Goal: Check status: Check status

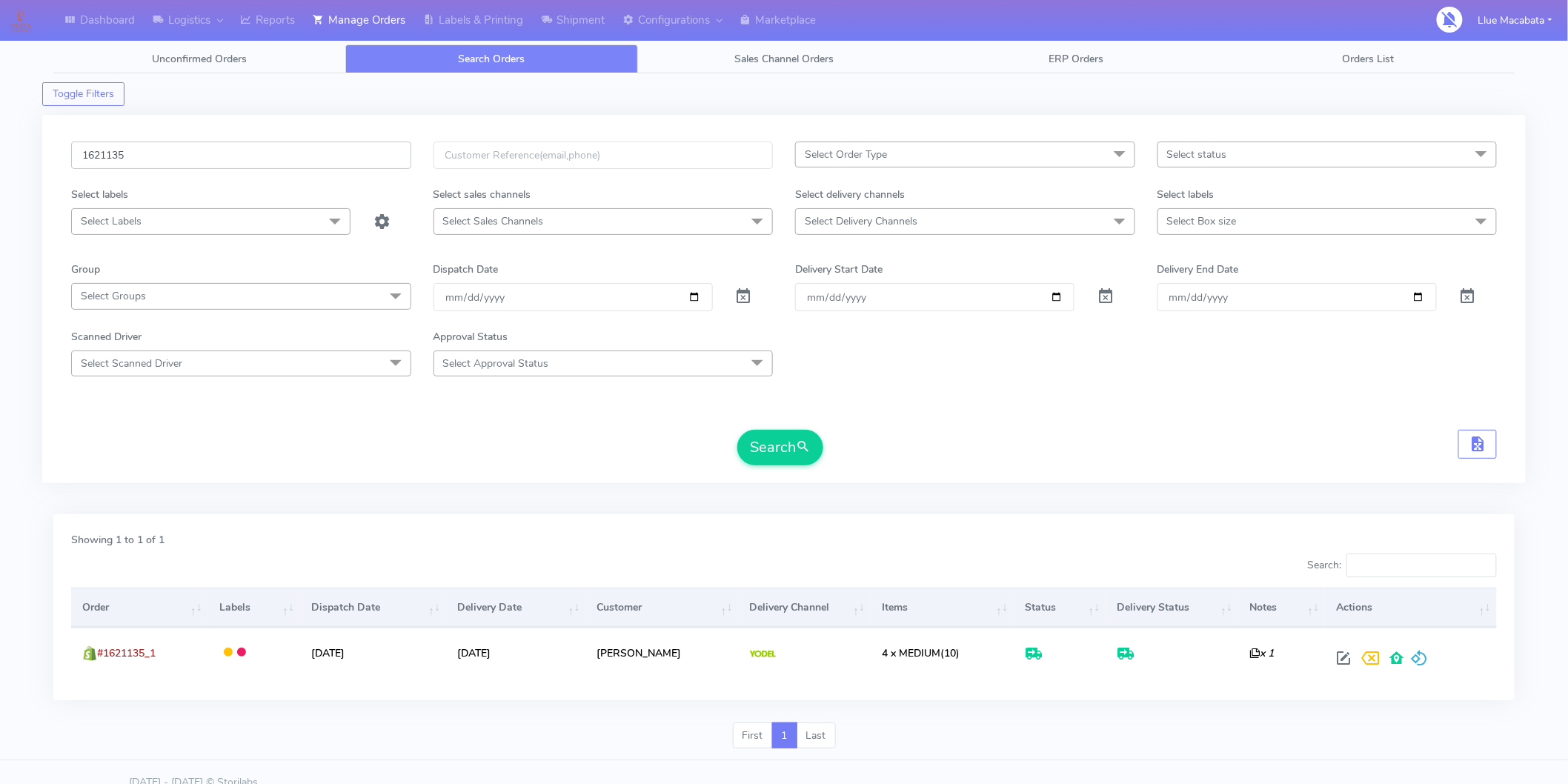
click at [151, 146] on input "1621135" at bounding box center [241, 155] width 340 height 27
click at [148, 146] on input "1621135" at bounding box center [241, 155] width 340 height 27
paste input "7514"
type input "1627514"
drag, startPoint x: 787, startPoint y: 440, endPoint x: 768, endPoint y: 436, distance: 19.4
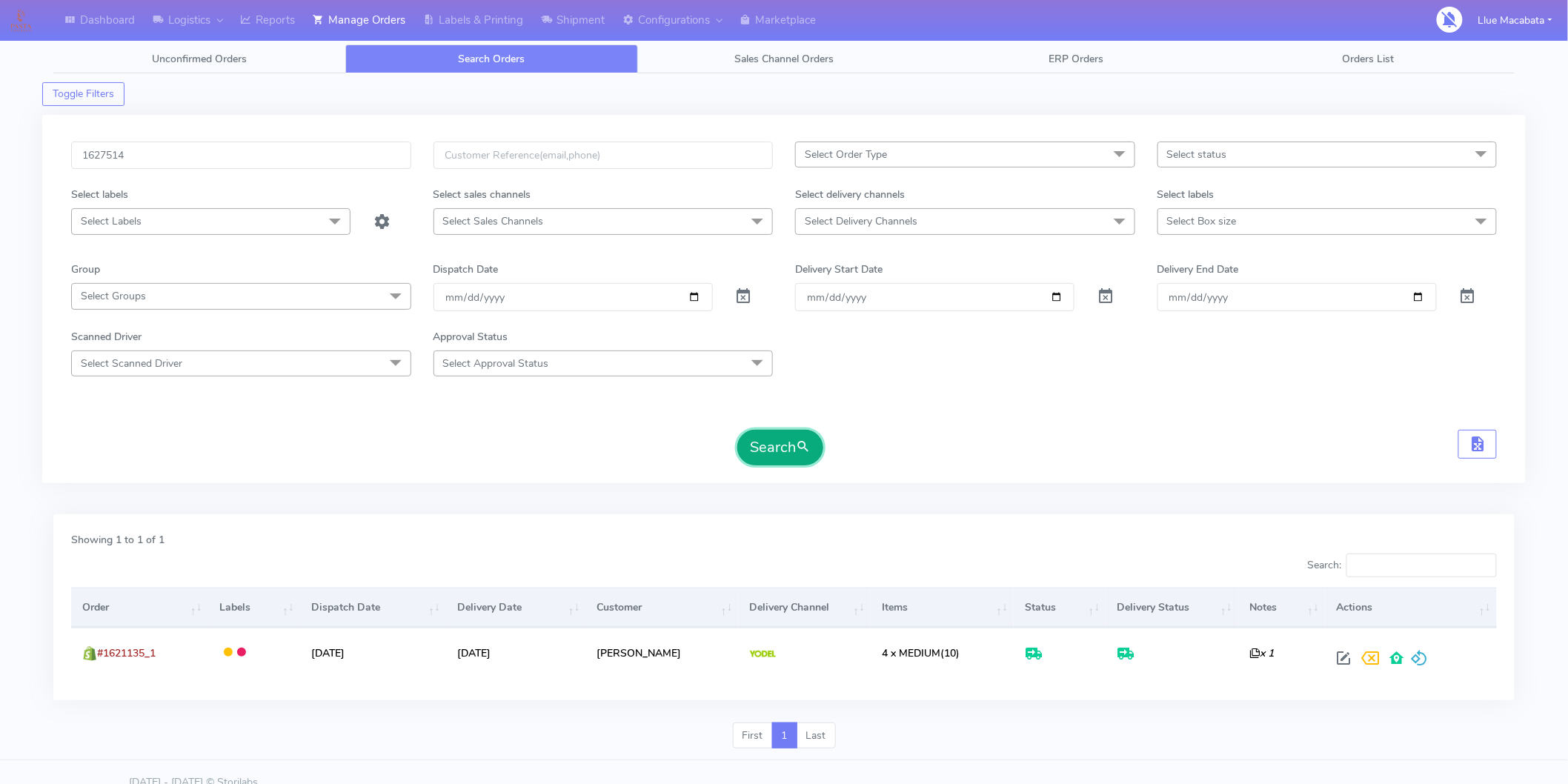
click at [787, 439] on button "Search" at bounding box center [780, 447] width 86 height 35
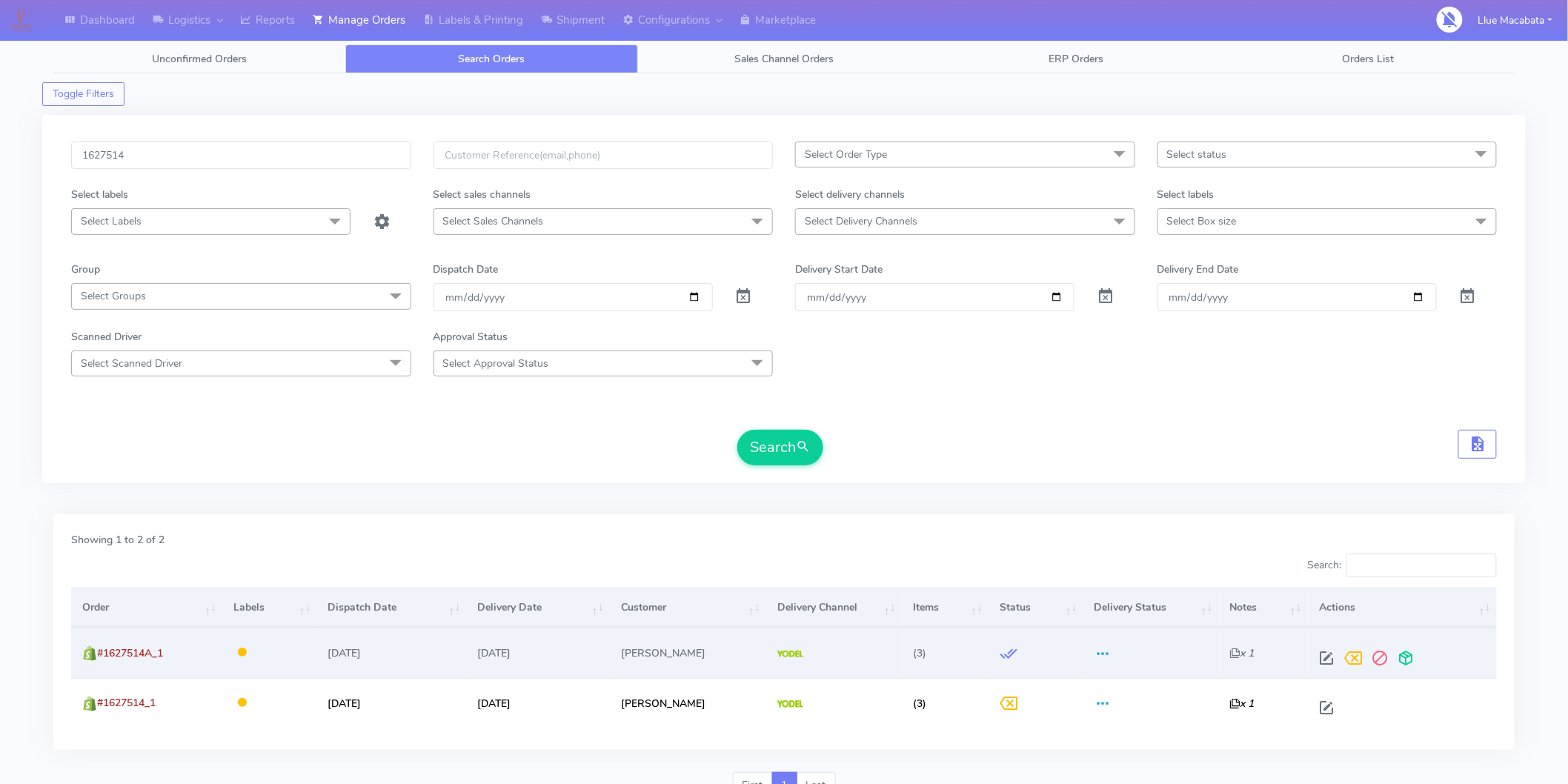
scroll to position [70, 0]
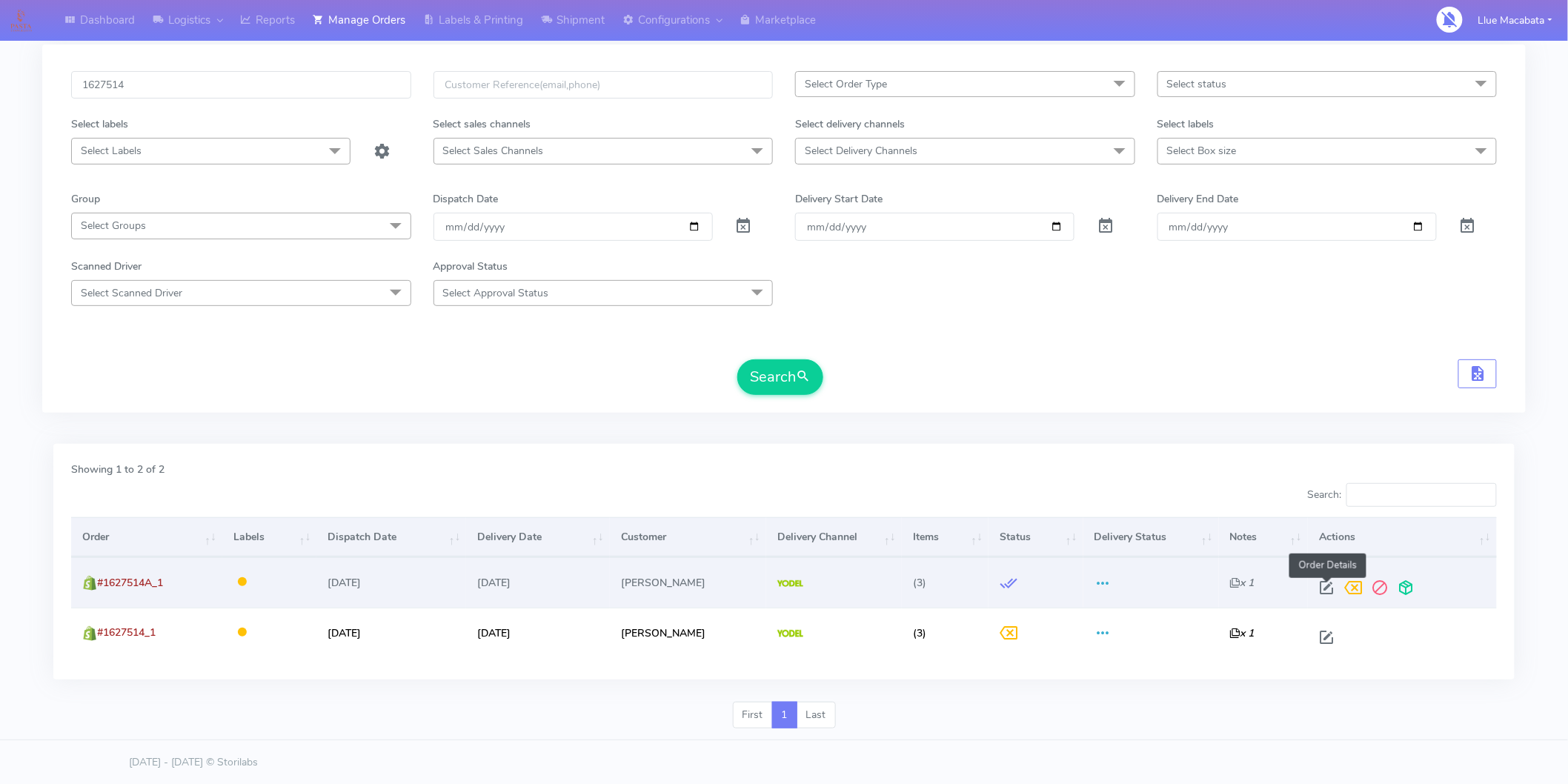
click at [1326, 584] on span at bounding box center [1325, 590] width 26 height 14
select select "5"
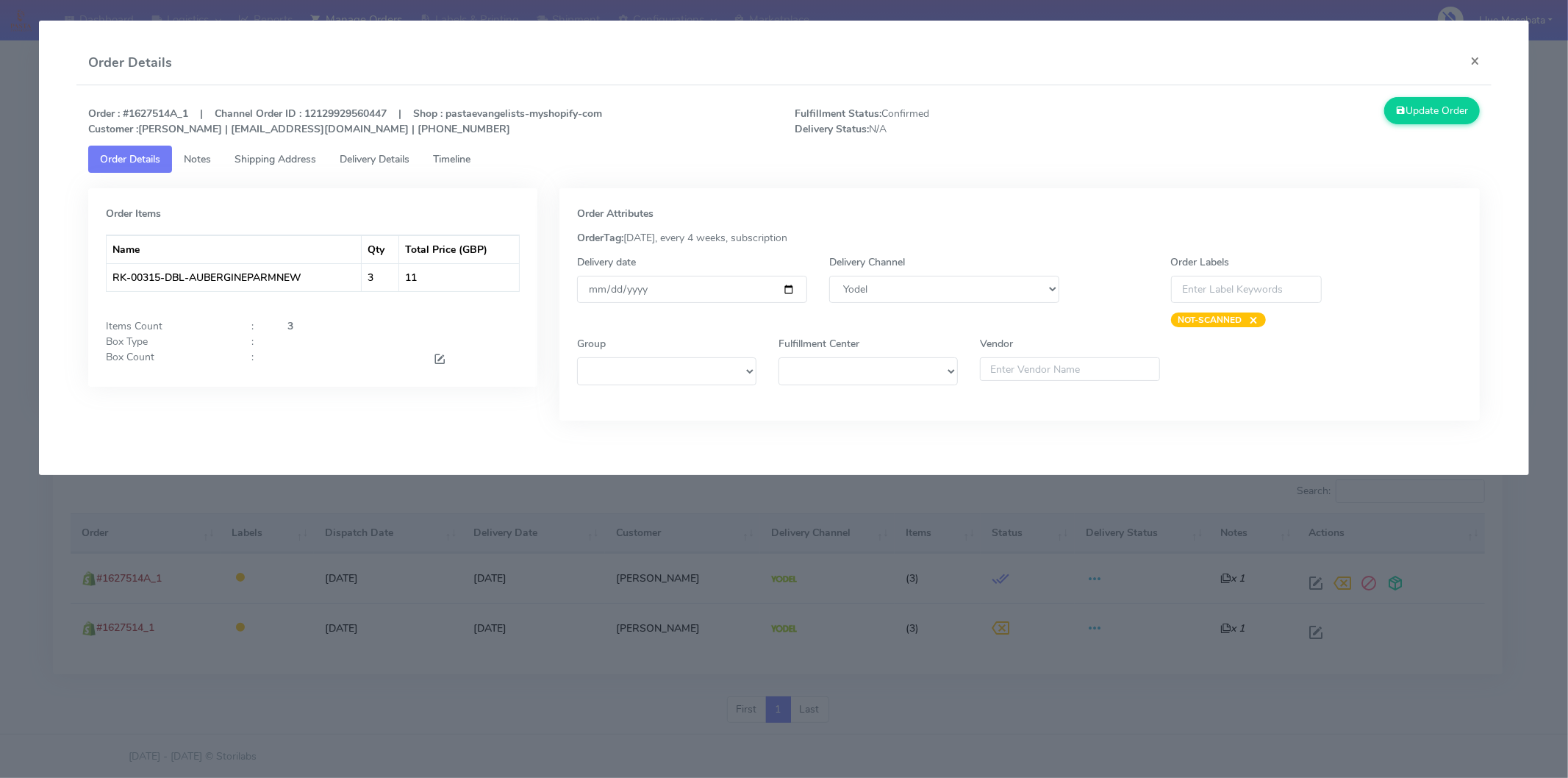
click at [460, 155] on span "Timeline" at bounding box center [451, 159] width 38 height 14
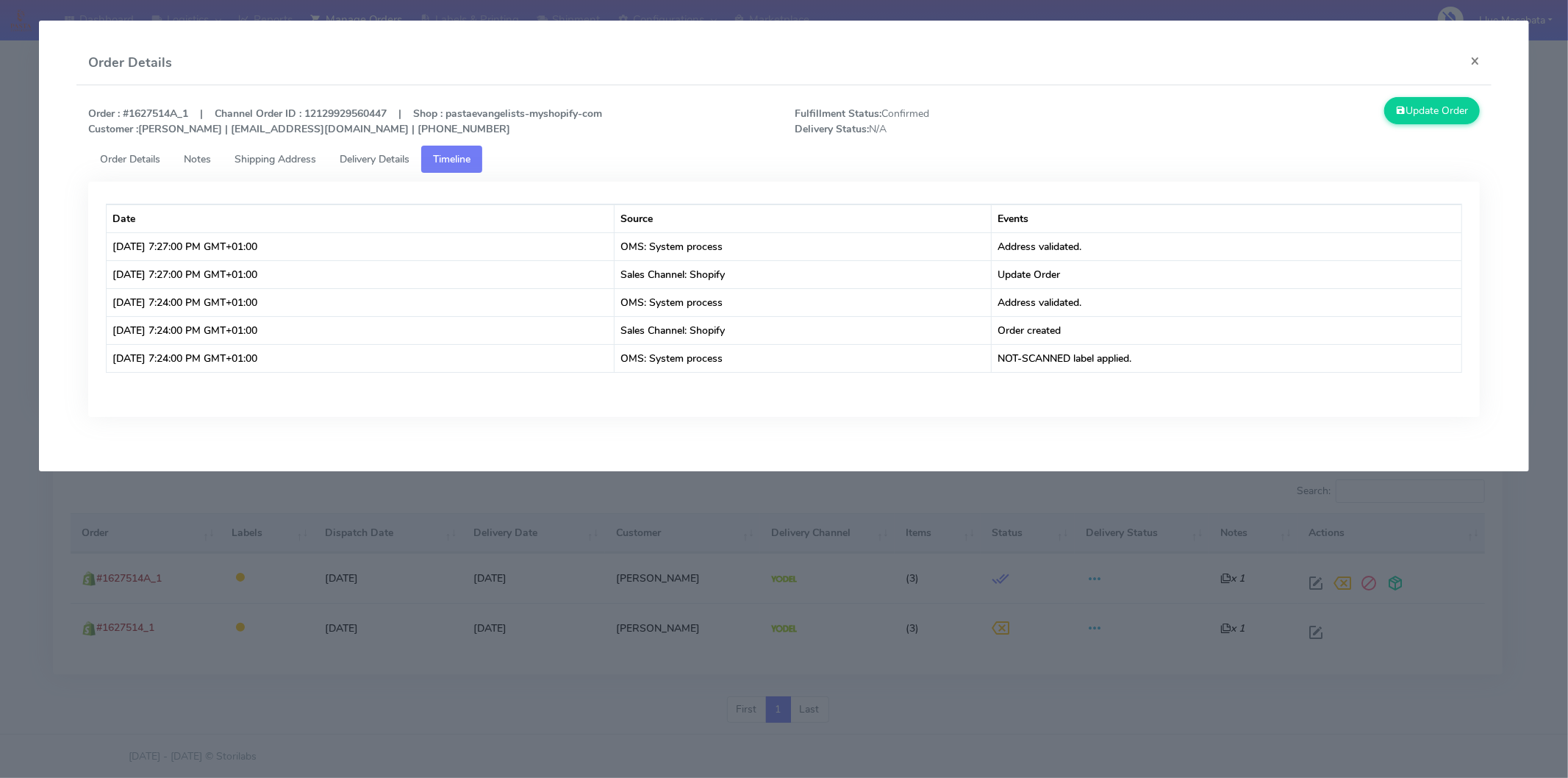
click at [403, 158] on span "Delivery Details" at bounding box center [374, 159] width 69 height 14
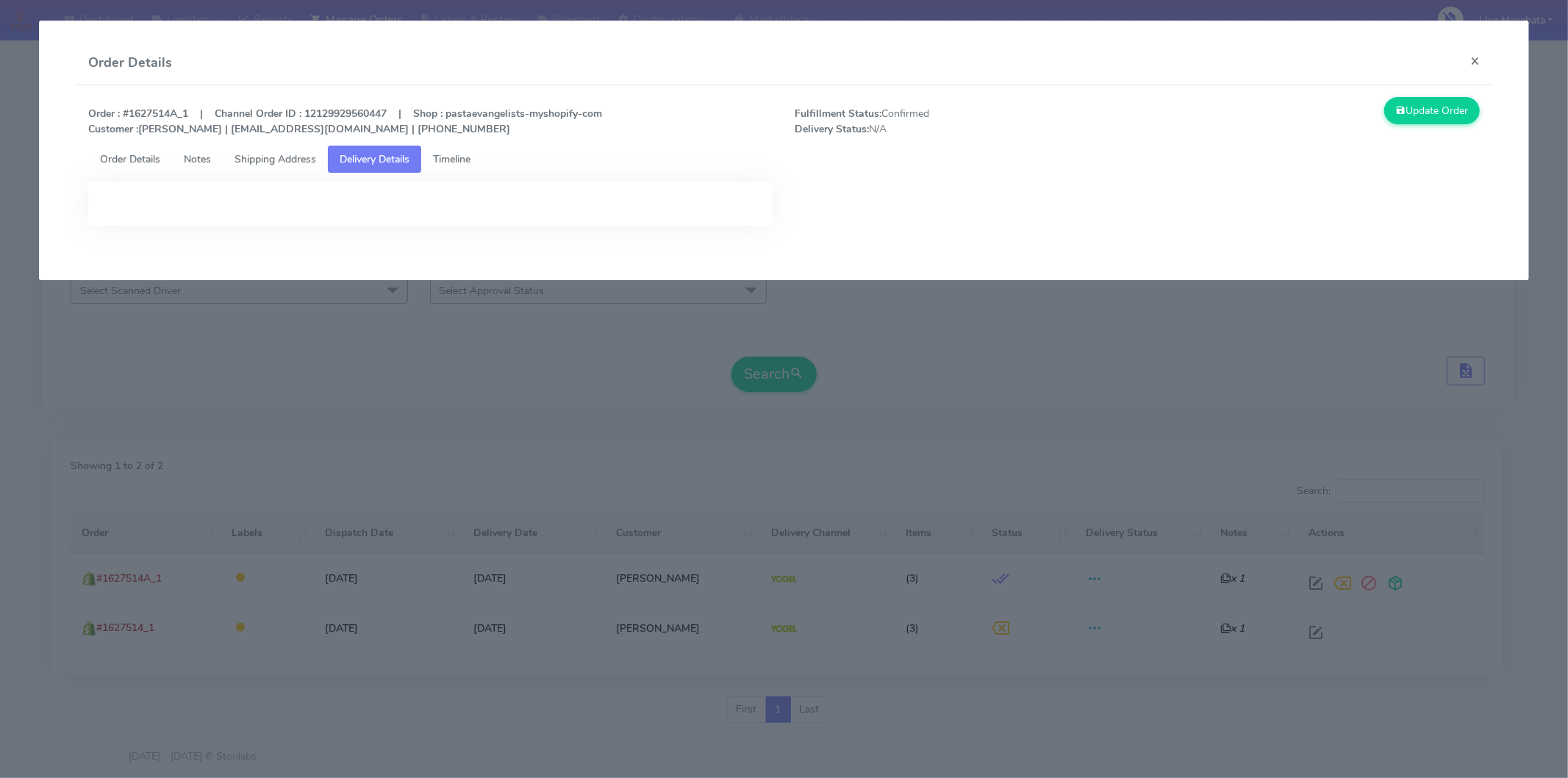
click at [276, 162] on span "Shipping Address" at bounding box center [275, 159] width 82 height 14
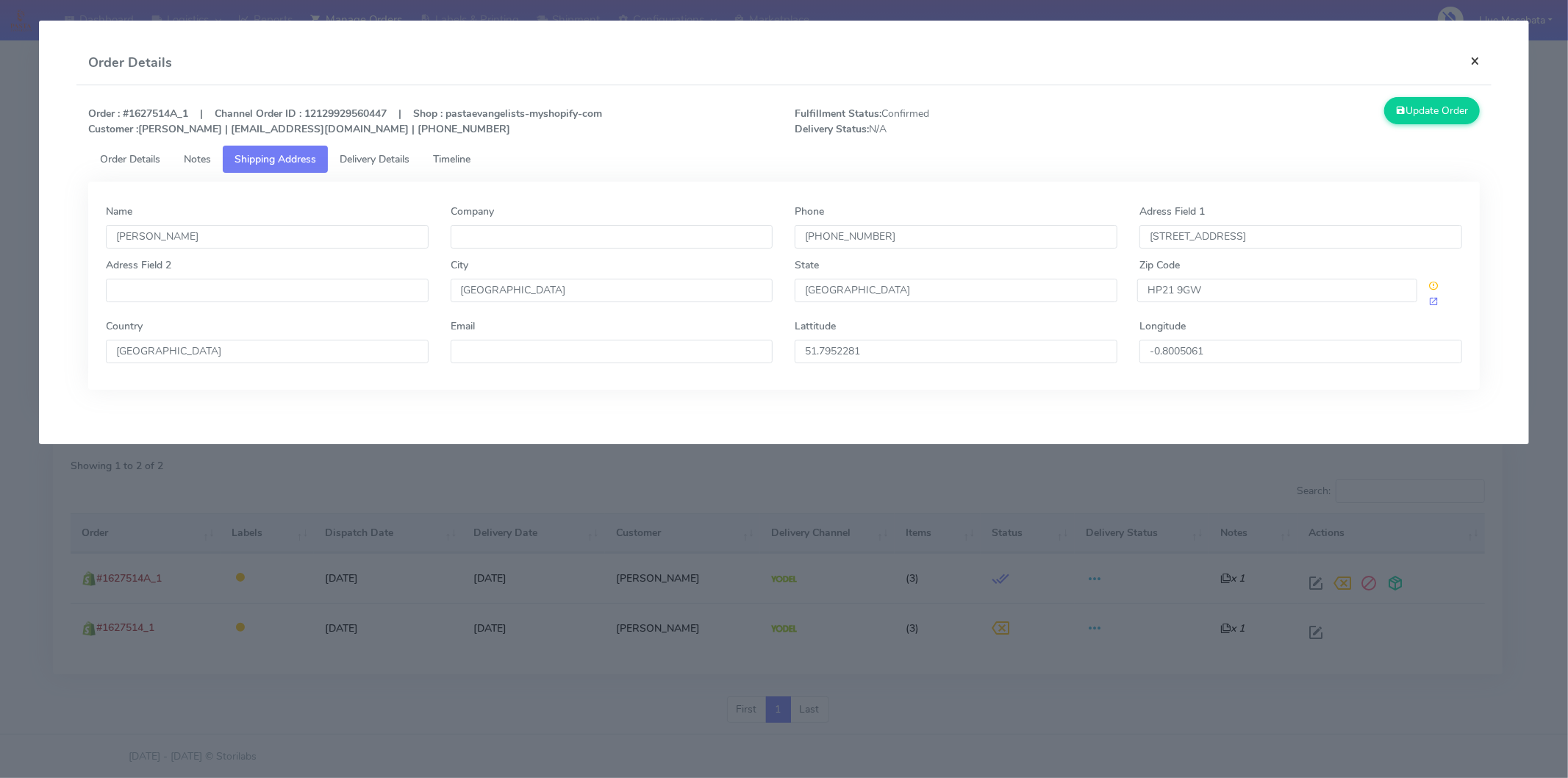
click at [1478, 57] on button "×" at bounding box center [1474, 60] width 33 height 39
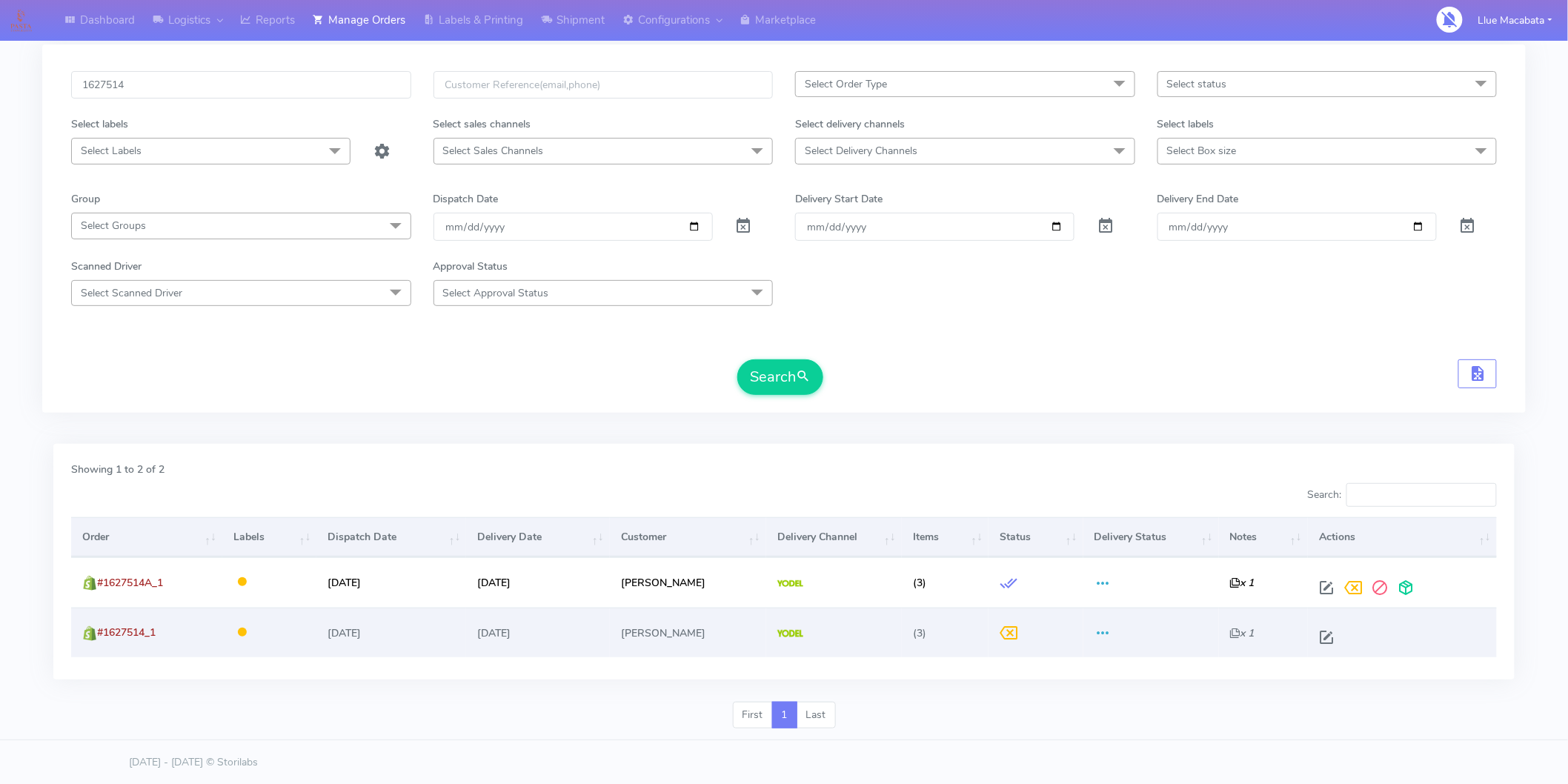
click at [1228, 626] on td "x 1" at bounding box center [1264, 632] width 89 height 50
click at [1234, 634] on icon "x 1" at bounding box center [1242, 632] width 25 height 14
